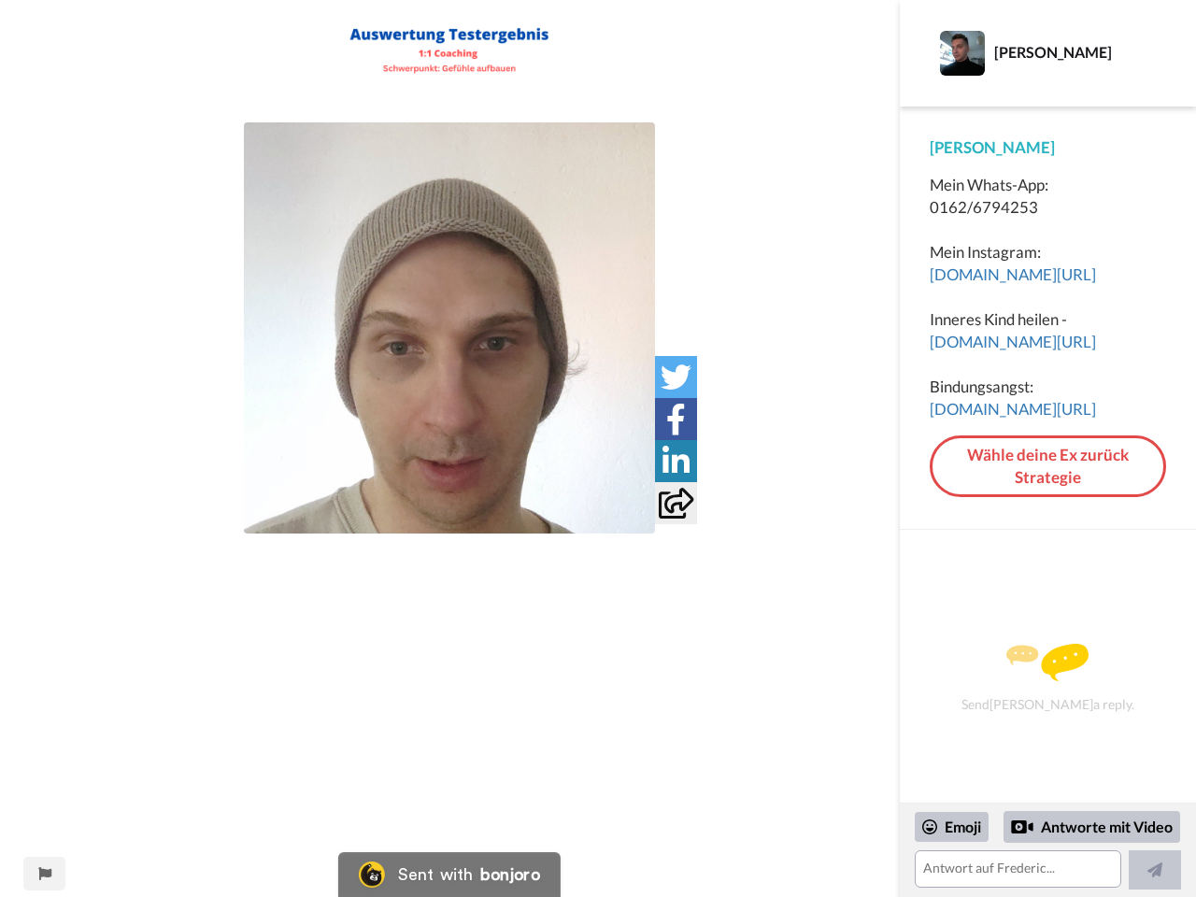
click at [450, 328] on img at bounding box center [449, 327] width 411 height 411
click at [676, 377] on icon at bounding box center [676, 377] width 31 height 31
click at [676, 419] on icon at bounding box center [676, 419] width 20 height 31
click at [676, 461] on icon at bounding box center [676, 461] width 27 height 31
click at [676, 503] on icon at bounding box center [676, 503] width 35 height 31
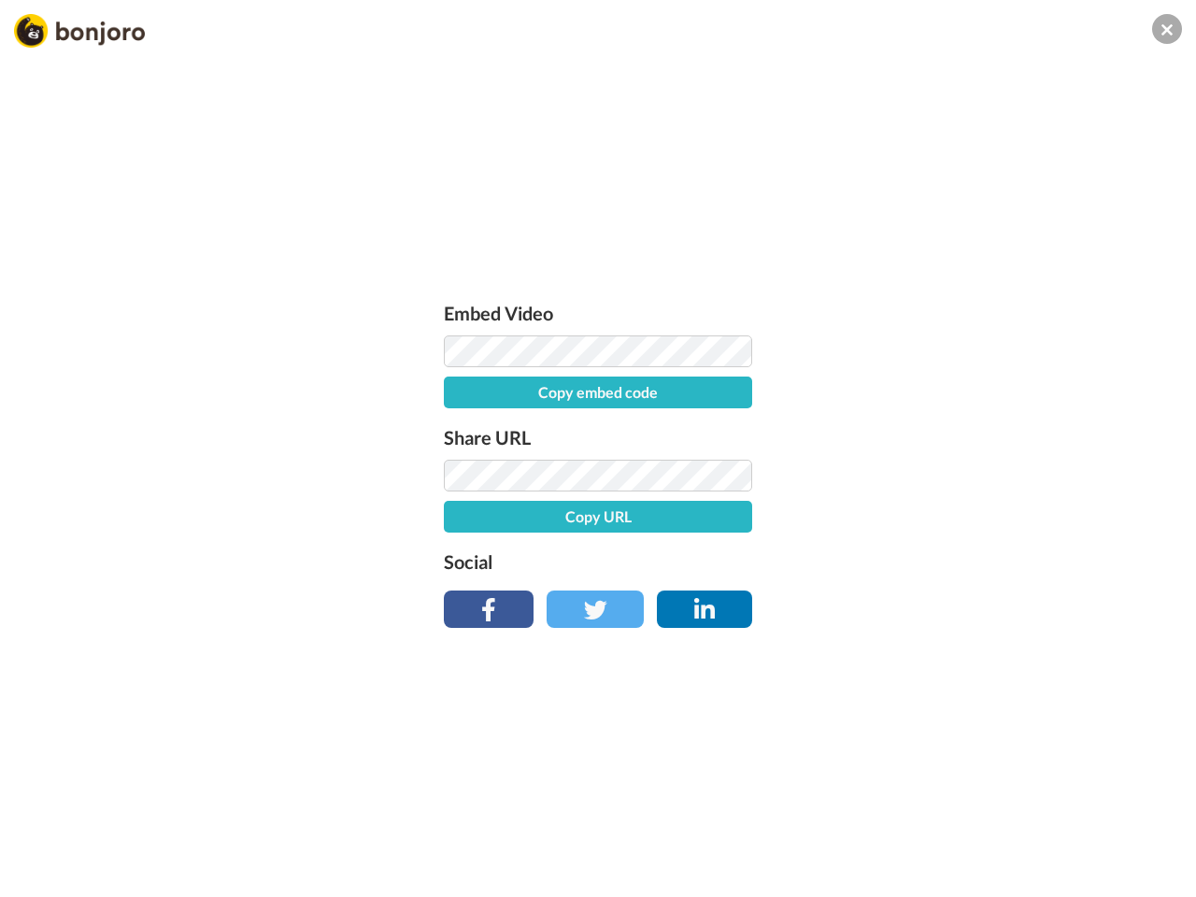
click at [44, 874] on div "Embed Video Copy embed code Share URL Copy URL Social" at bounding box center [598, 549] width 1196 height 897
click at [952, 827] on div "Embed Video Copy embed code Share URL Copy URL Social" at bounding box center [598, 549] width 1196 height 897
click at [1093, 826] on div "Embed Video Copy embed code Share URL Copy URL Social" at bounding box center [598, 549] width 1196 height 897
click at [1155, 879] on div "Embed Video Copy embed code Share URL Copy URL Social" at bounding box center [598, 549] width 1196 height 897
